Goal: Transaction & Acquisition: Purchase product/service

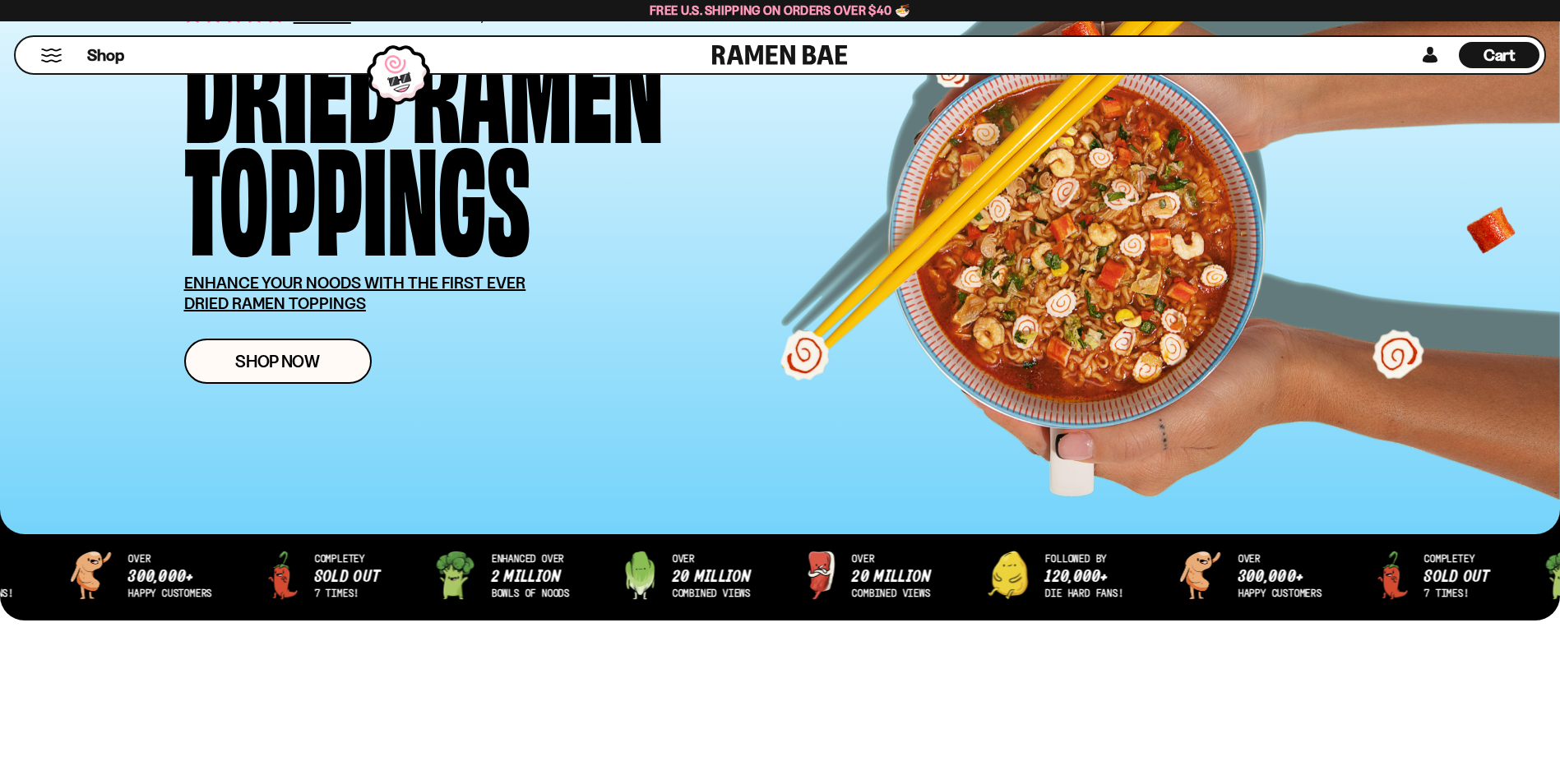
scroll to position [247, 0]
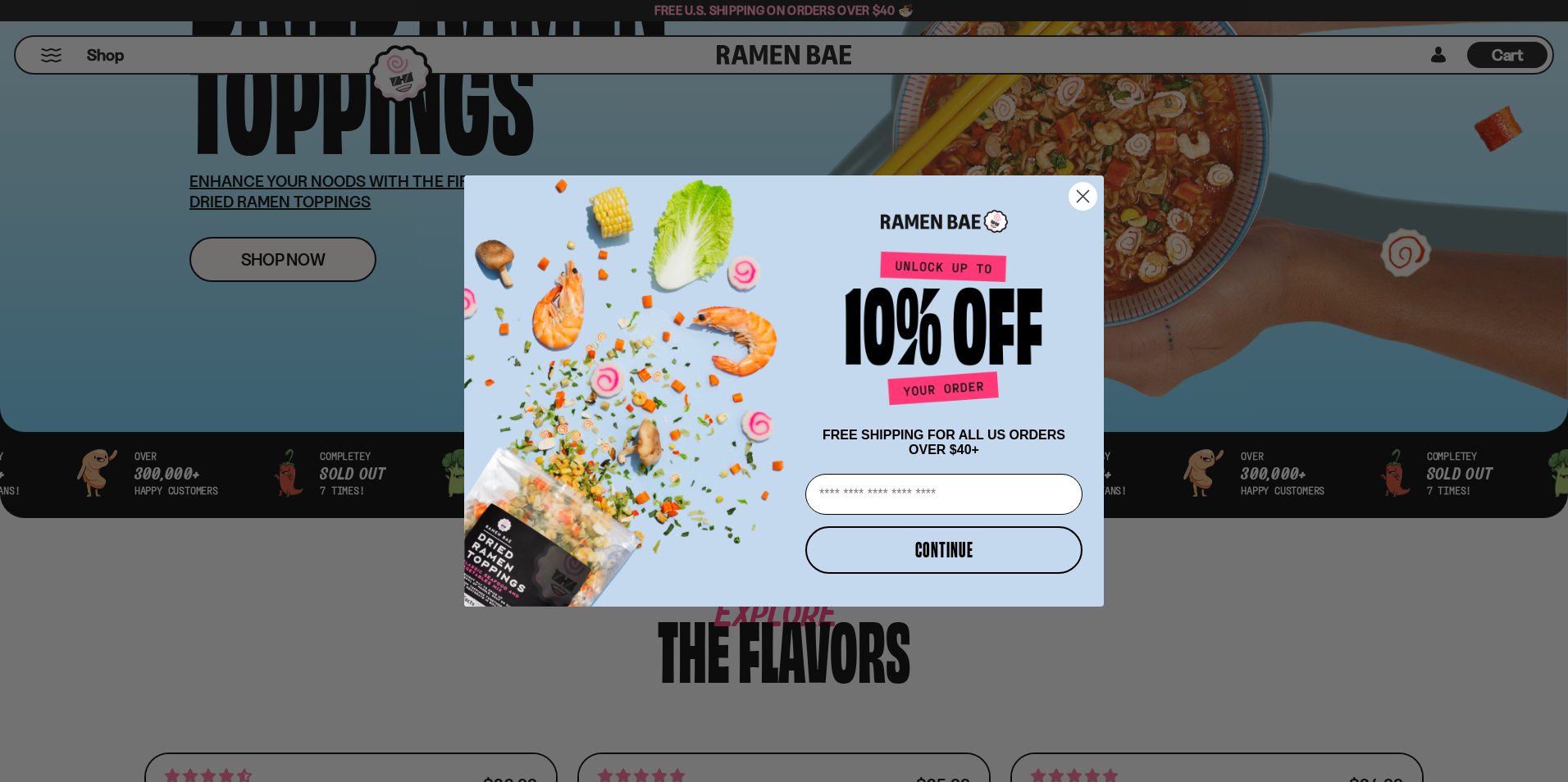
click at [1078, 210] on circle "Close dialog" at bounding box center [1082, 196] width 27 height 27
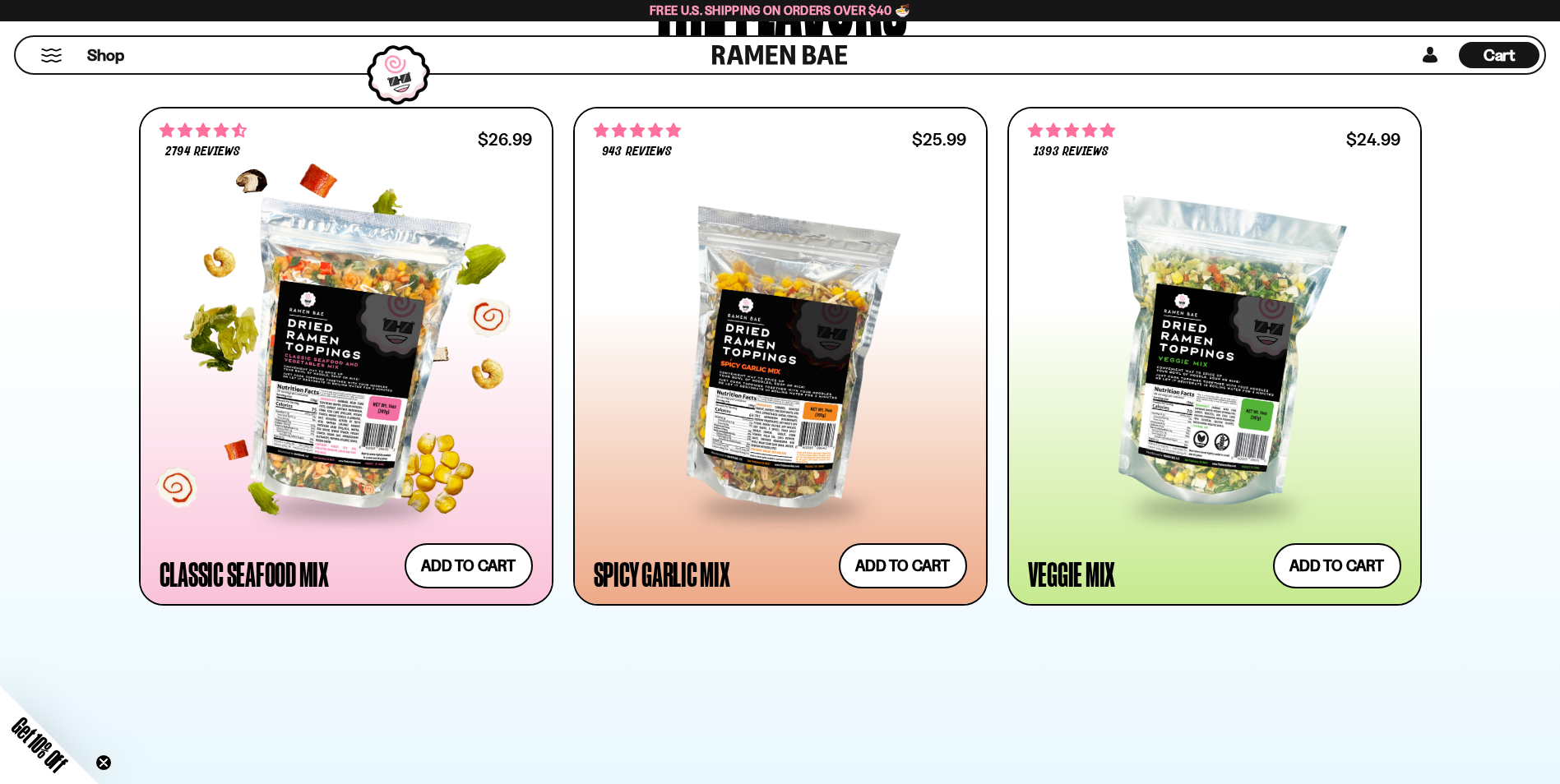
scroll to position [904, 0]
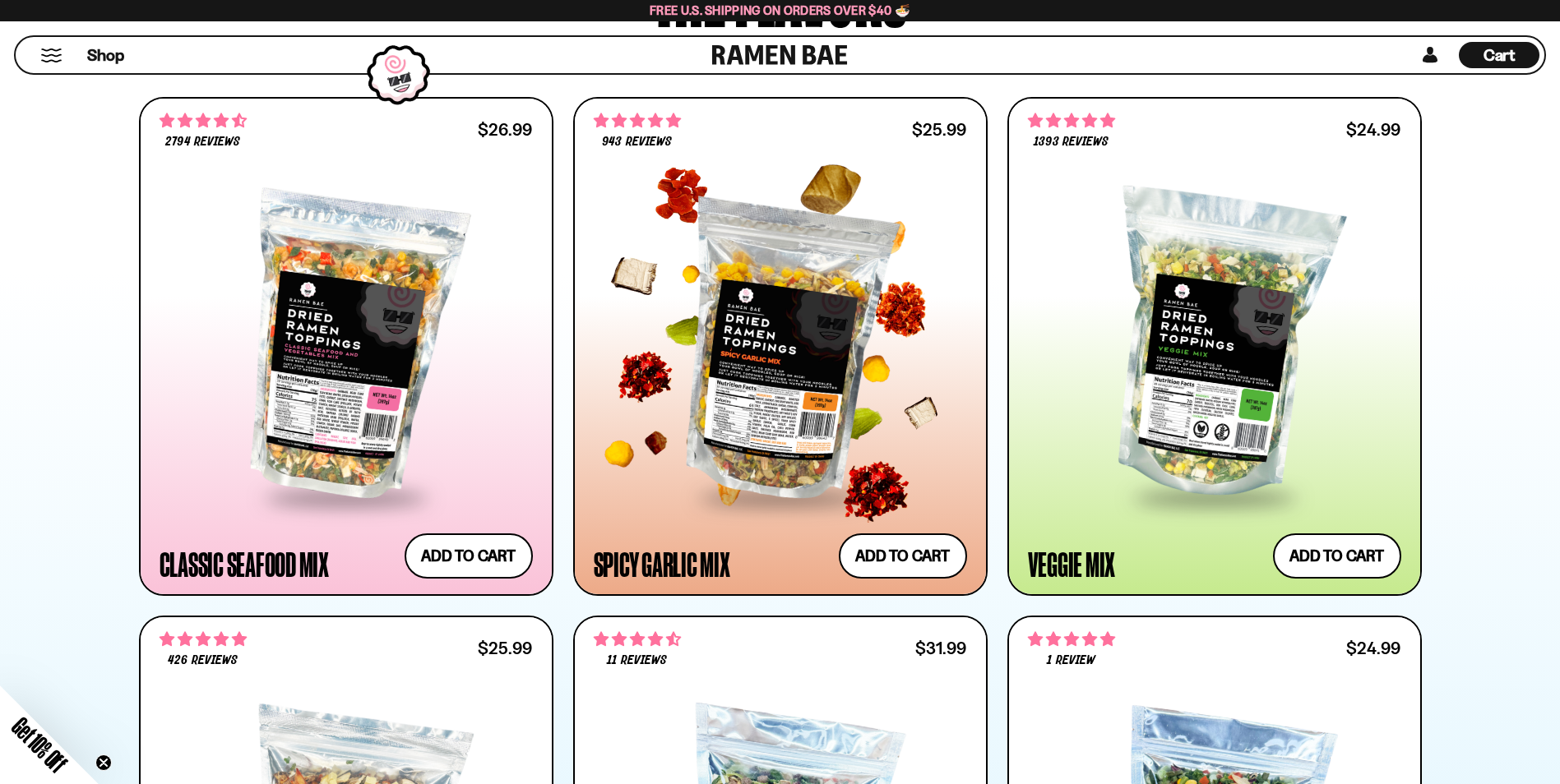
click at [736, 420] on div at bounding box center [780, 346] width 373 height 300
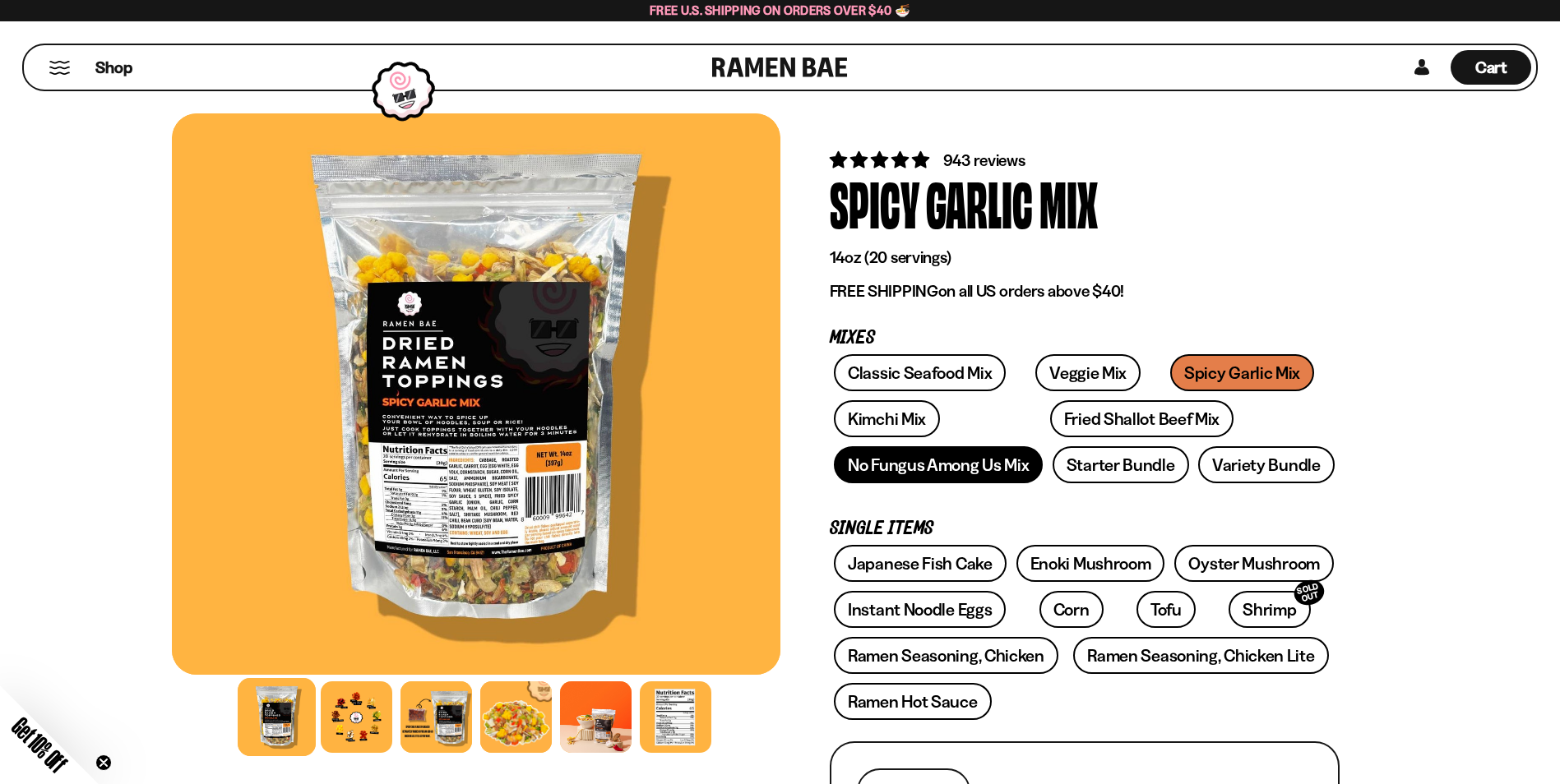
click at [956, 472] on link "No Fungus Among Us Mix" at bounding box center [939, 465] width 209 height 37
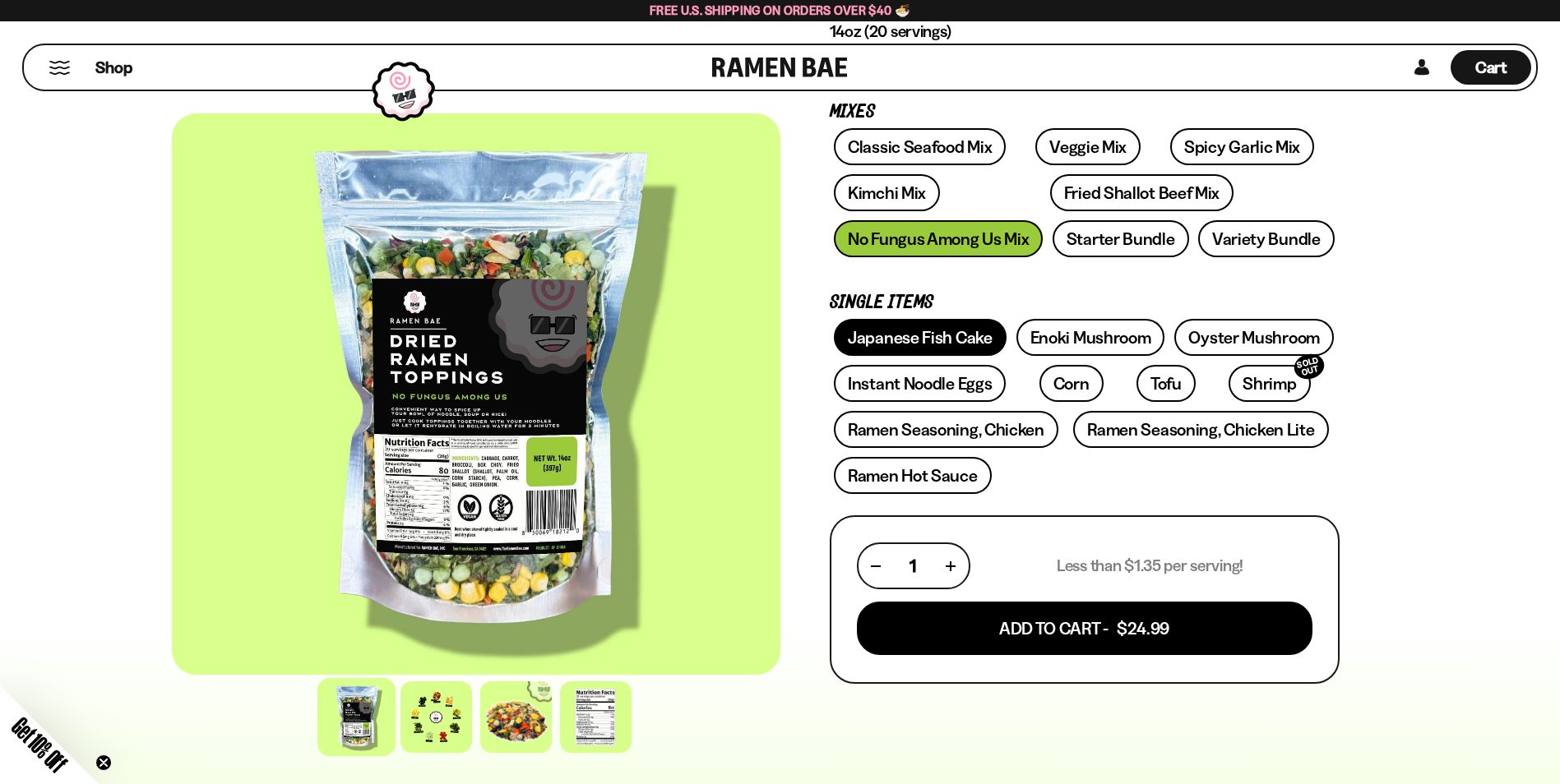
scroll to position [247, 0]
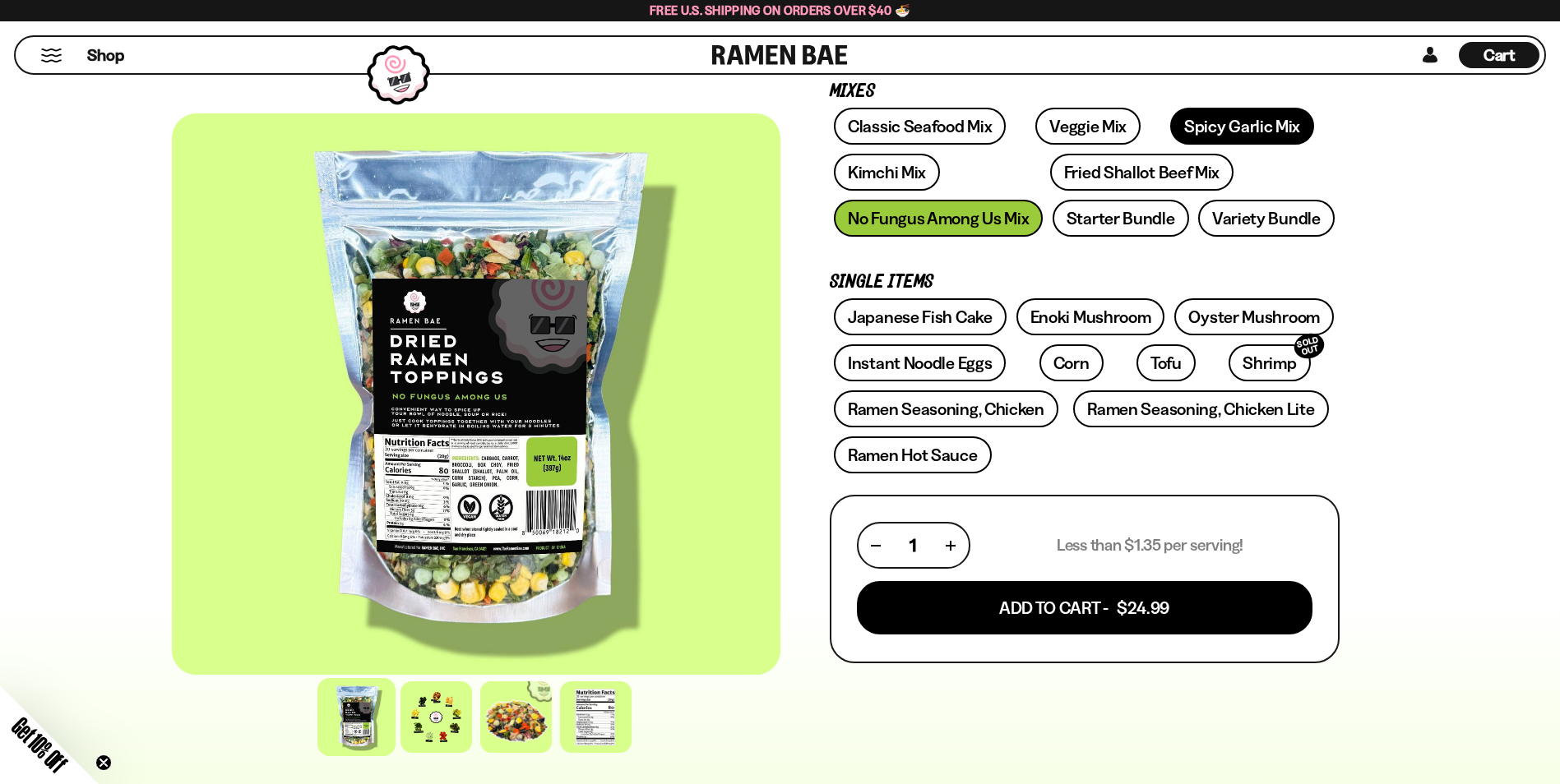
click at [1203, 133] on link "Spicy Garlic Mix" at bounding box center [1242, 126] width 144 height 37
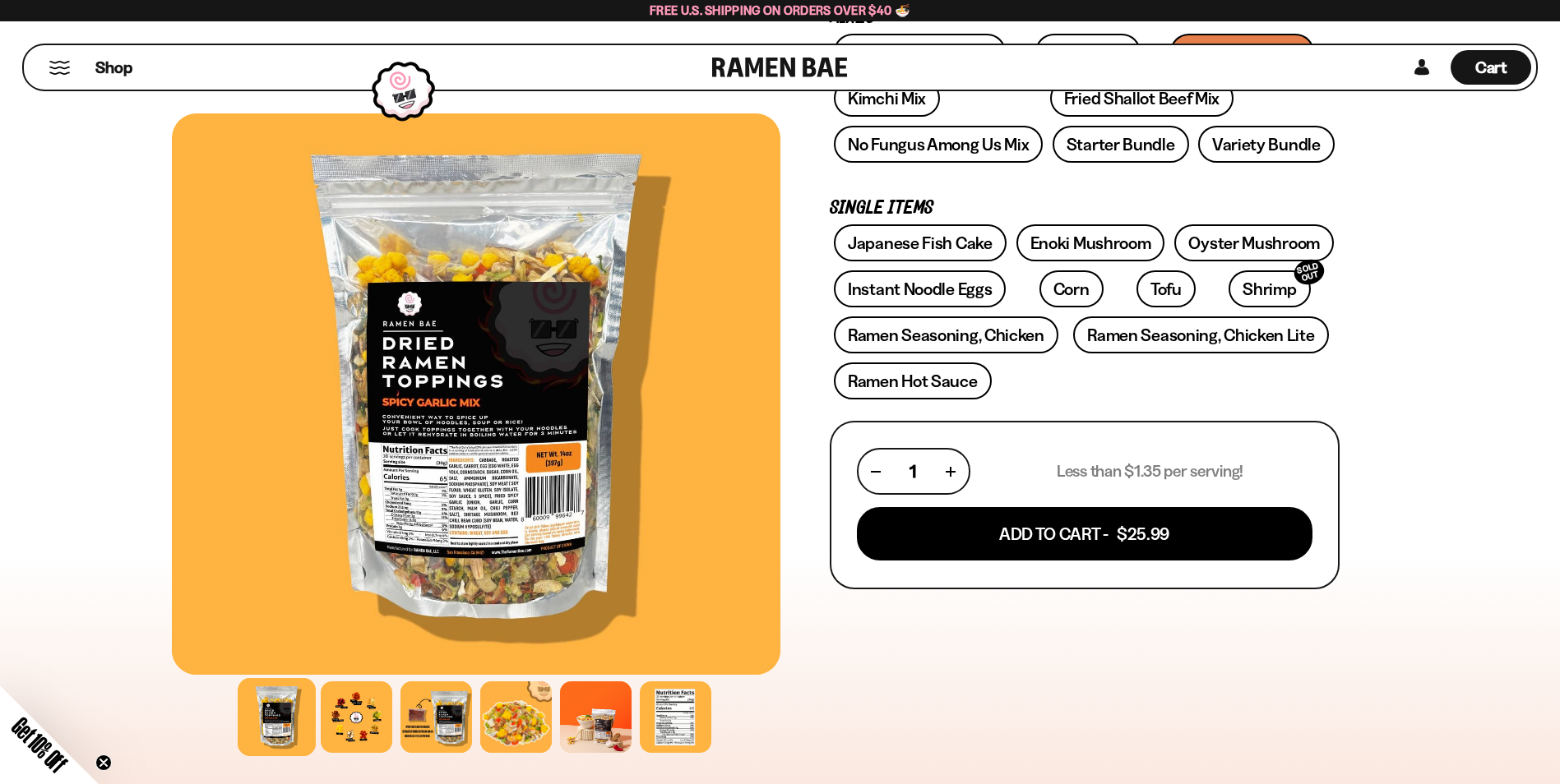
scroll to position [329, 0]
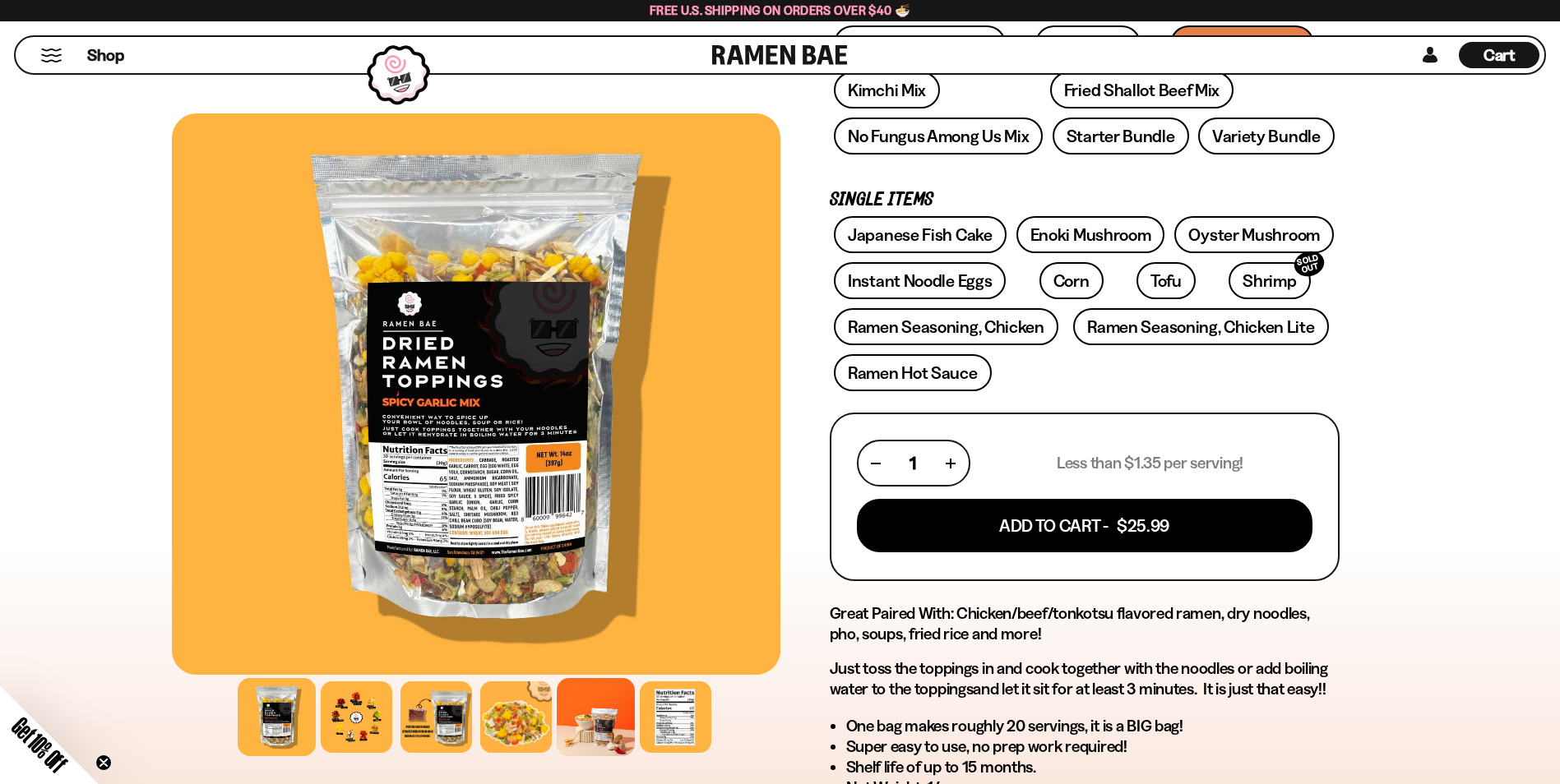
click at [620, 729] on div at bounding box center [596, 718] width 78 height 78
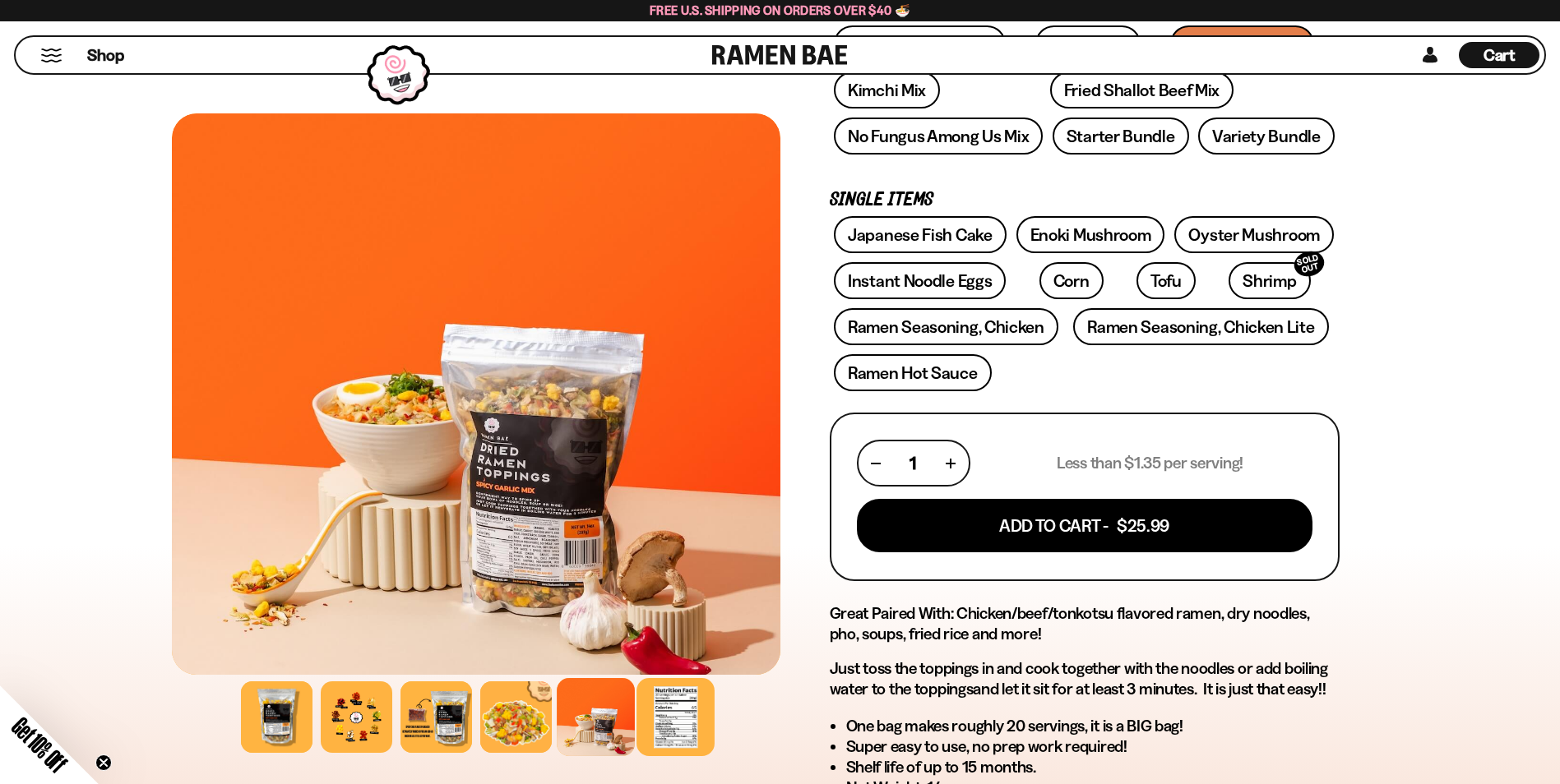
click at [645, 702] on div at bounding box center [675, 718] width 78 height 78
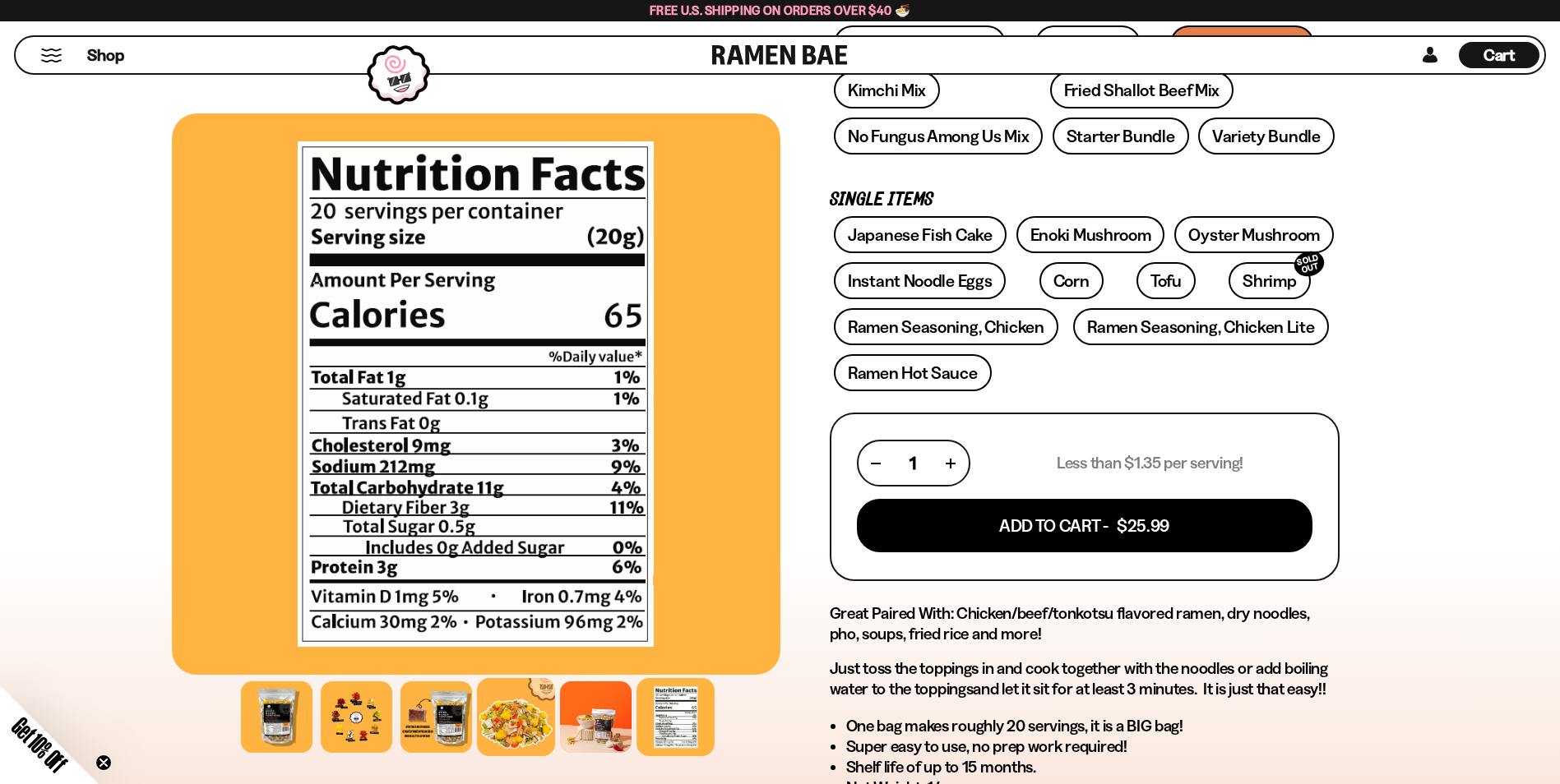
click at [503, 713] on div at bounding box center [516, 718] width 78 height 78
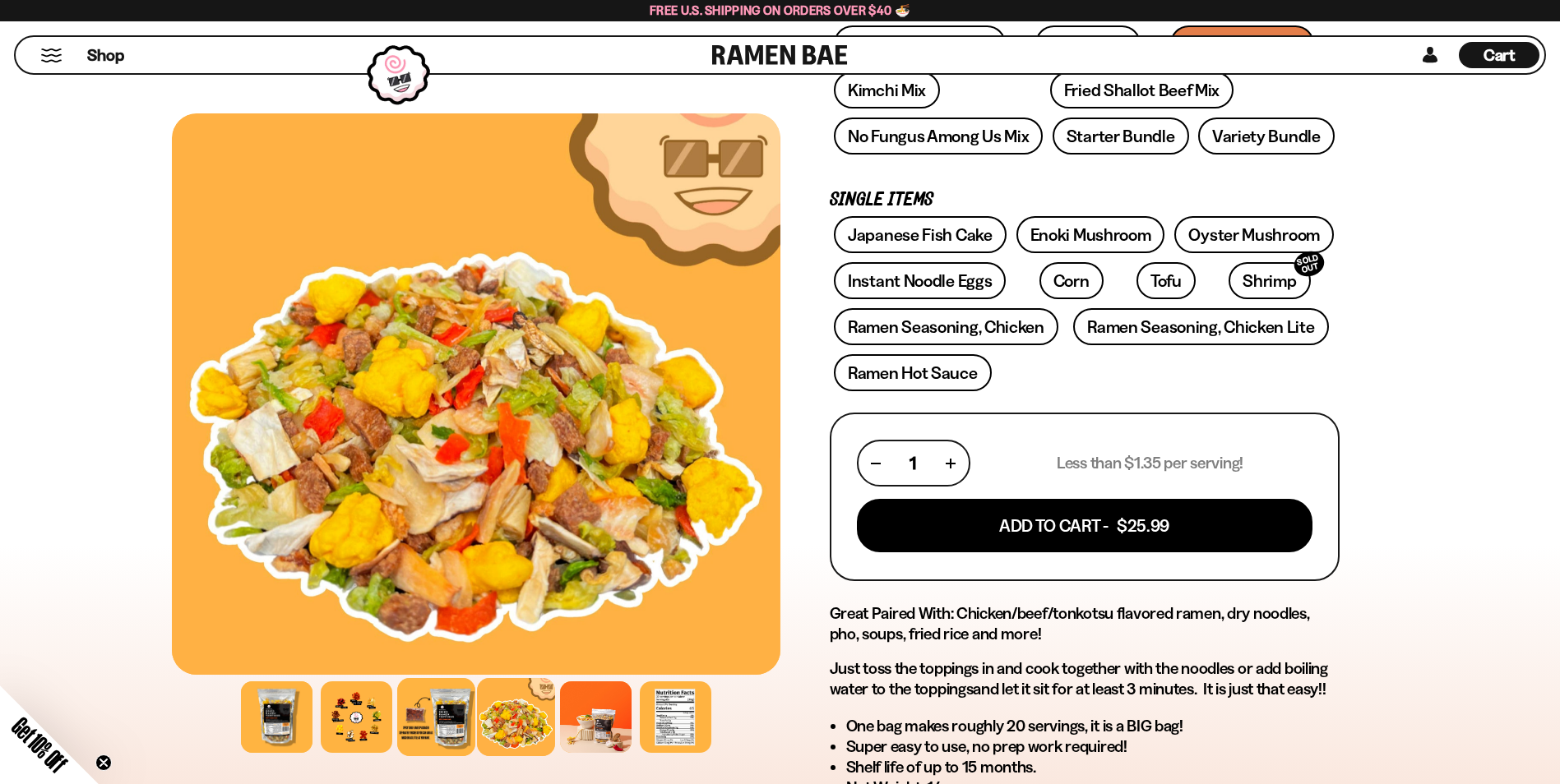
click at [441, 717] on div at bounding box center [436, 718] width 78 height 78
